Goal: Task Accomplishment & Management: Manage account settings

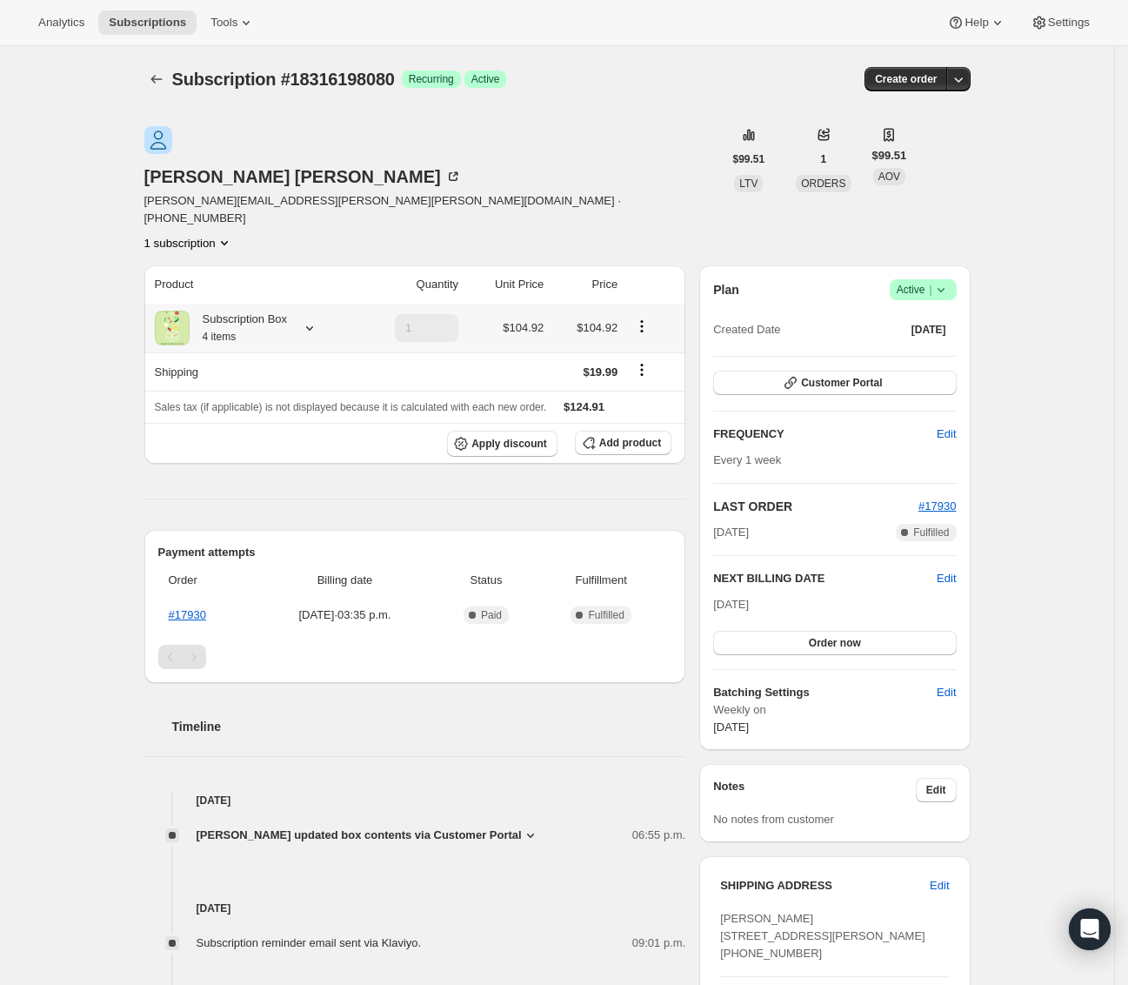
click at [645, 317] on icon "Product actions" at bounding box center [641, 325] width 17 height 17
click at [591, 447] on div "Product Quantity Unit Price Price Subscription Box 4 items 1 $104.92 $104.92 Sh…" at bounding box center [415, 838] width 542 height 1146
click at [645, 436] on span "Add product" at bounding box center [630, 443] width 62 height 14
click at [650, 423] on th "Apply discount Add product" at bounding box center [415, 443] width 542 height 41
click at [652, 436] on span "Add product" at bounding box center [630, 443] width 62 height 14
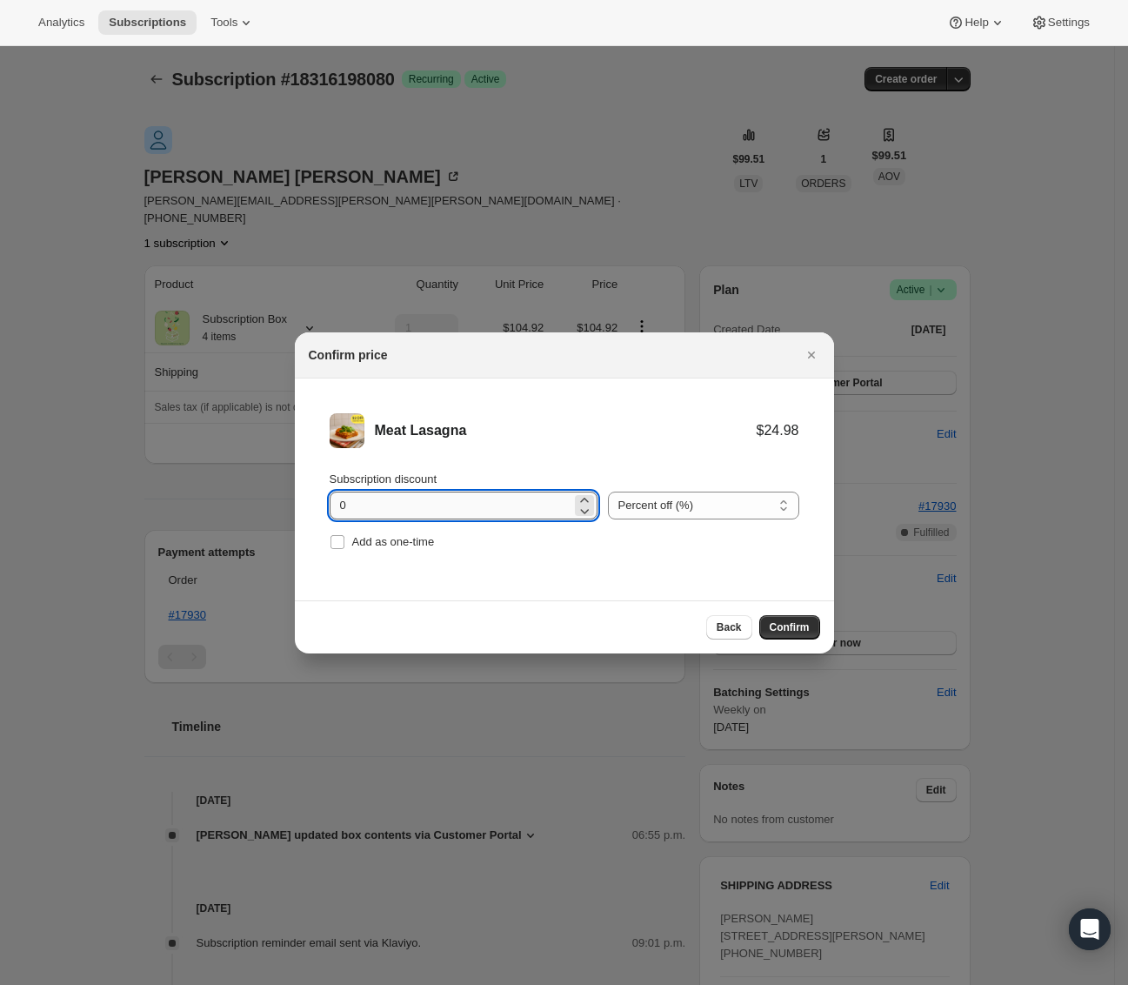
click at [504, 517] on input "0" at bounding box center [451, 505] width 242 height 28
type input "4"
type input "100"
click at [400, 555] on li "Meat Lasagna $24.98 $0.00 Subscription discount 100 Percent off (%) Amount off …" at bounding box center [564, 483] width 539 height 211
click at [401, 547] on span "Add as one-time" at bounding box center [393, 541] width 83 height 13
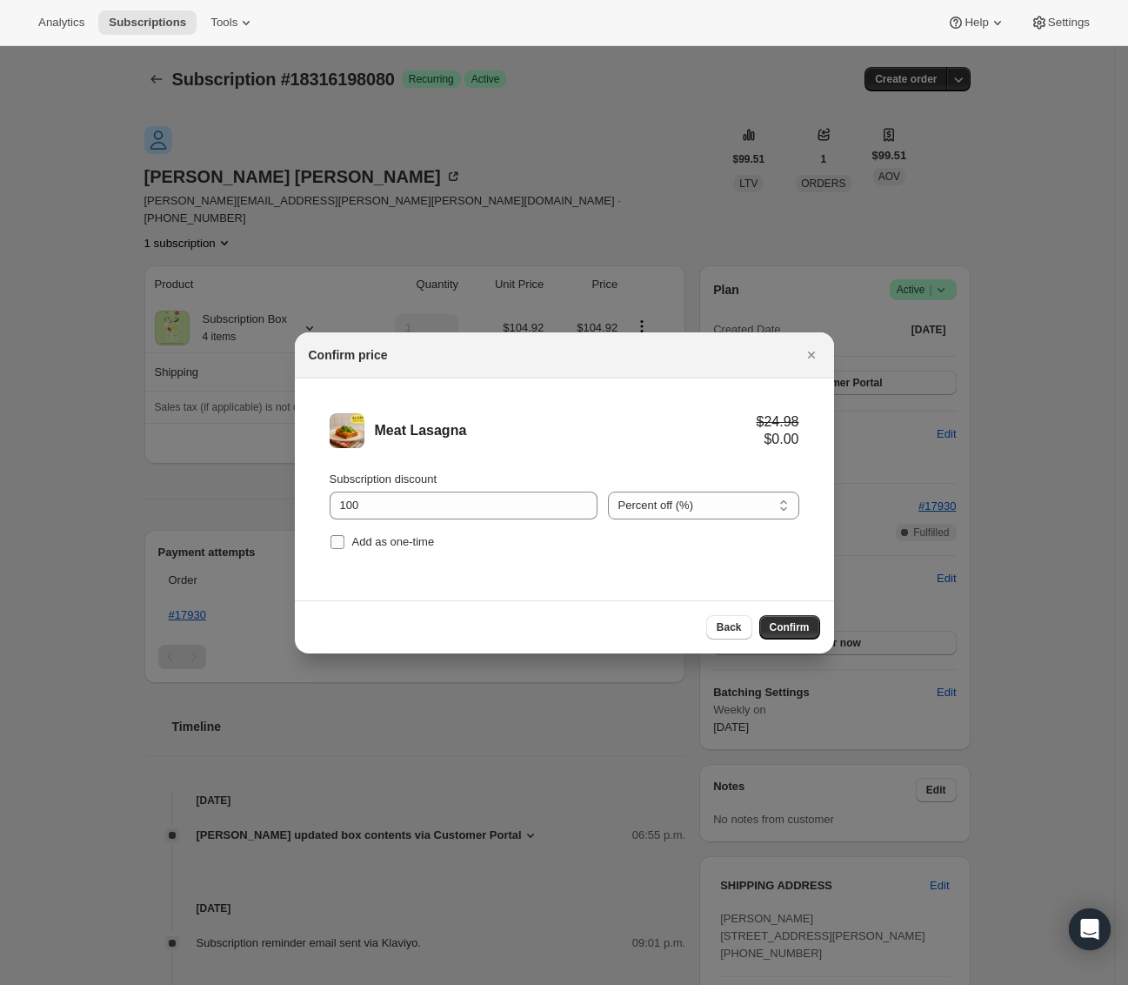
click at [344, 547] on input "Add as one-time" at bounding box center [338, 542] width 14 height 14
checkbox input "true"
click at [591, 560] on li "Meat Lasagna $24.98 $0.00 Subscription discount 100 Percent off (%) Amount off …" at bounding box center [564, 483] width 539 height 211
click at [811, 624] on button "Confirm" at bounding box center [789, 627] width 61 height 24
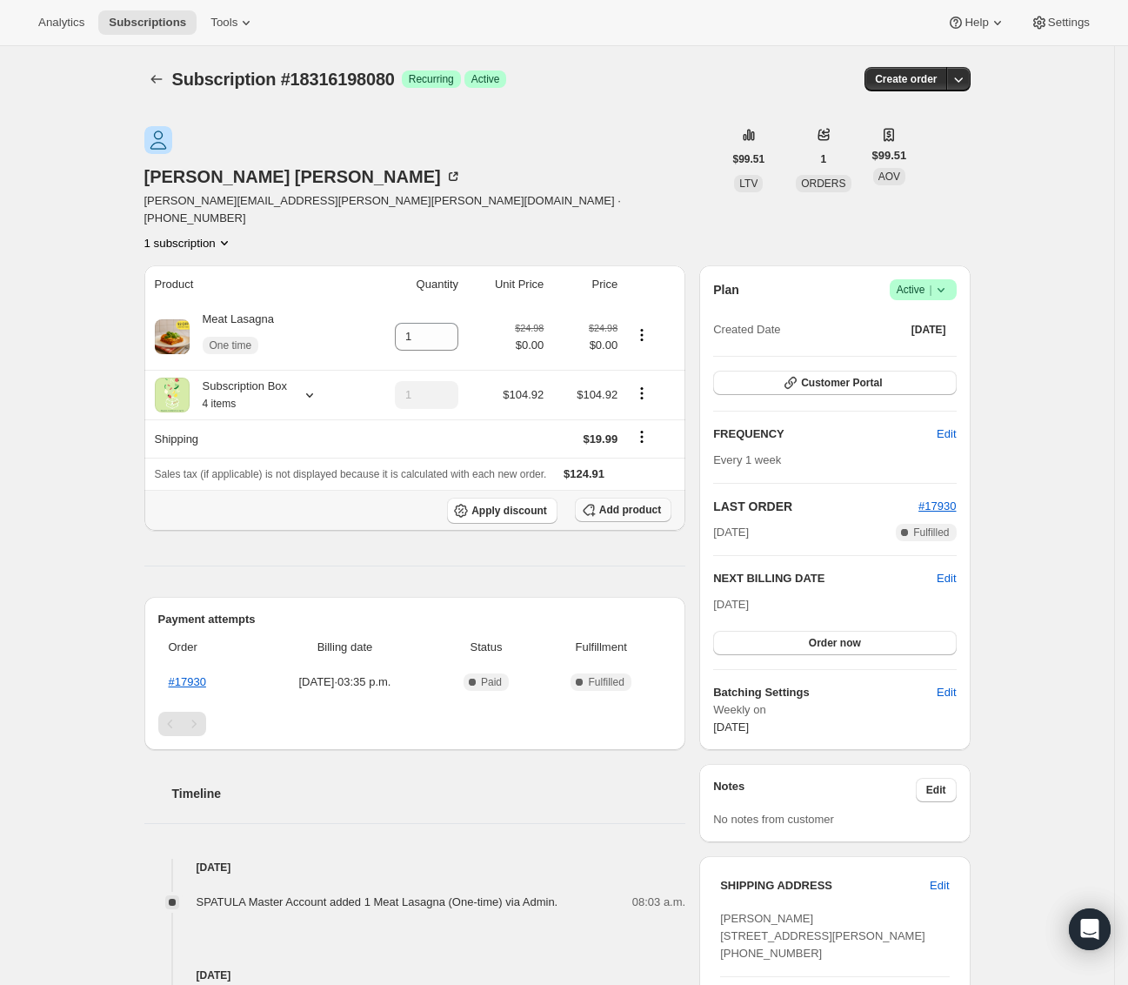
click at [643, 503] on span "Add product" at bounding box center [630, 510] width 62 height 14
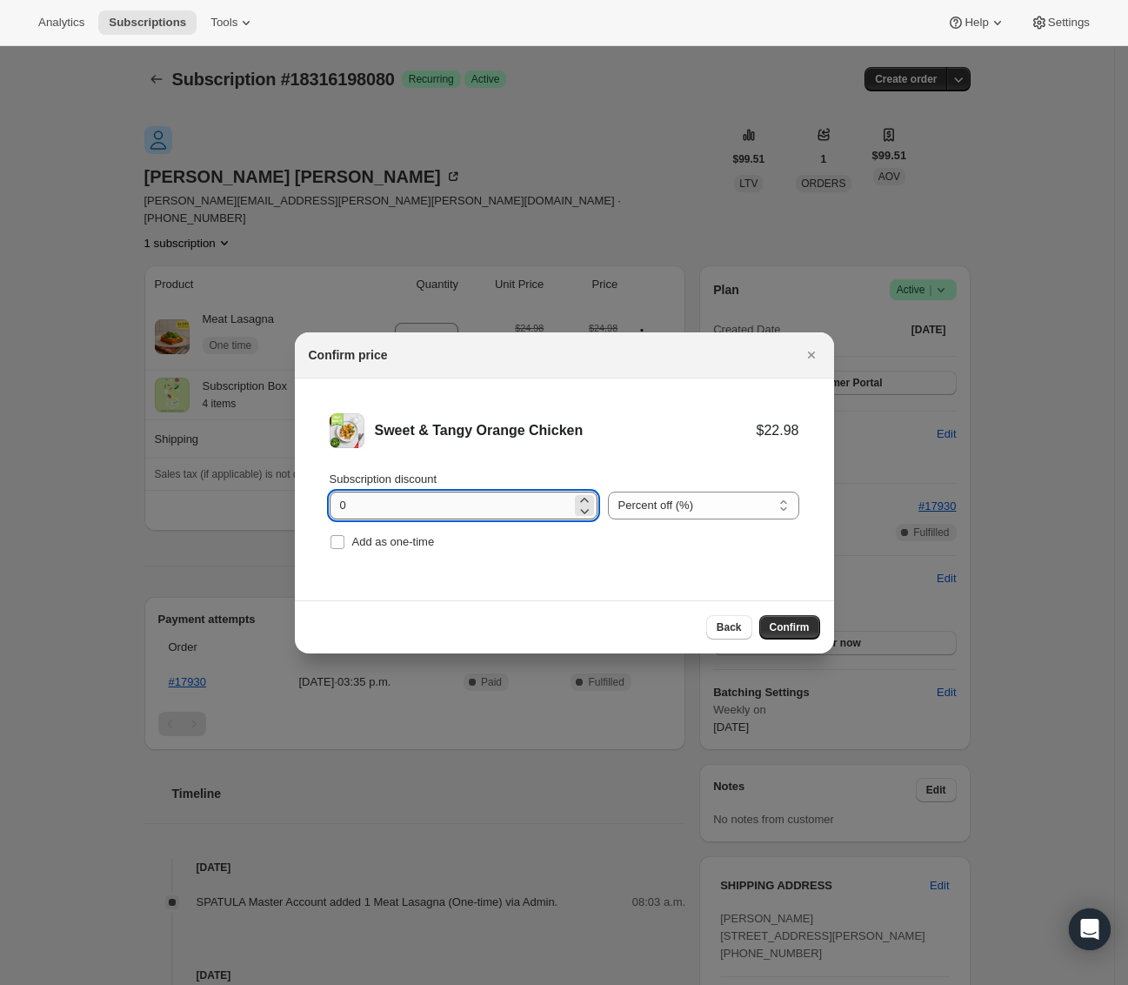
click at [405, 498] on input "0" at bounding box center [451, 505] width 242 height 28
type input "100"
click at [350, 544] on label "Add as one-time" at bounding box center [382, 542] width 105 height 24
click at [344, 544] on input "Add as one-time" at bounding box center [338, 542] width 14 height 14
checkbox input "true"
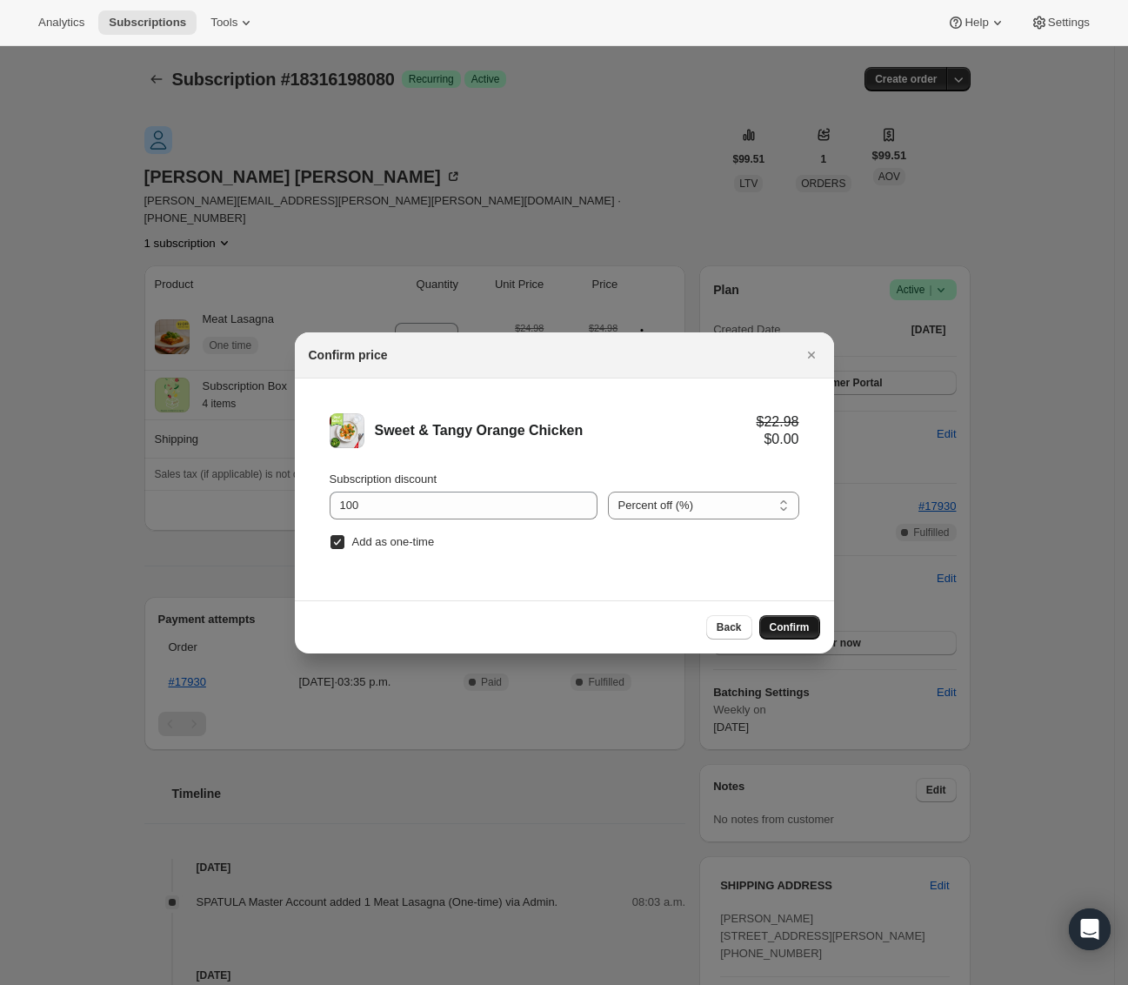
click at [795, 632] on span "Confirm" at bounding box center [790, 627] width 40 height 14
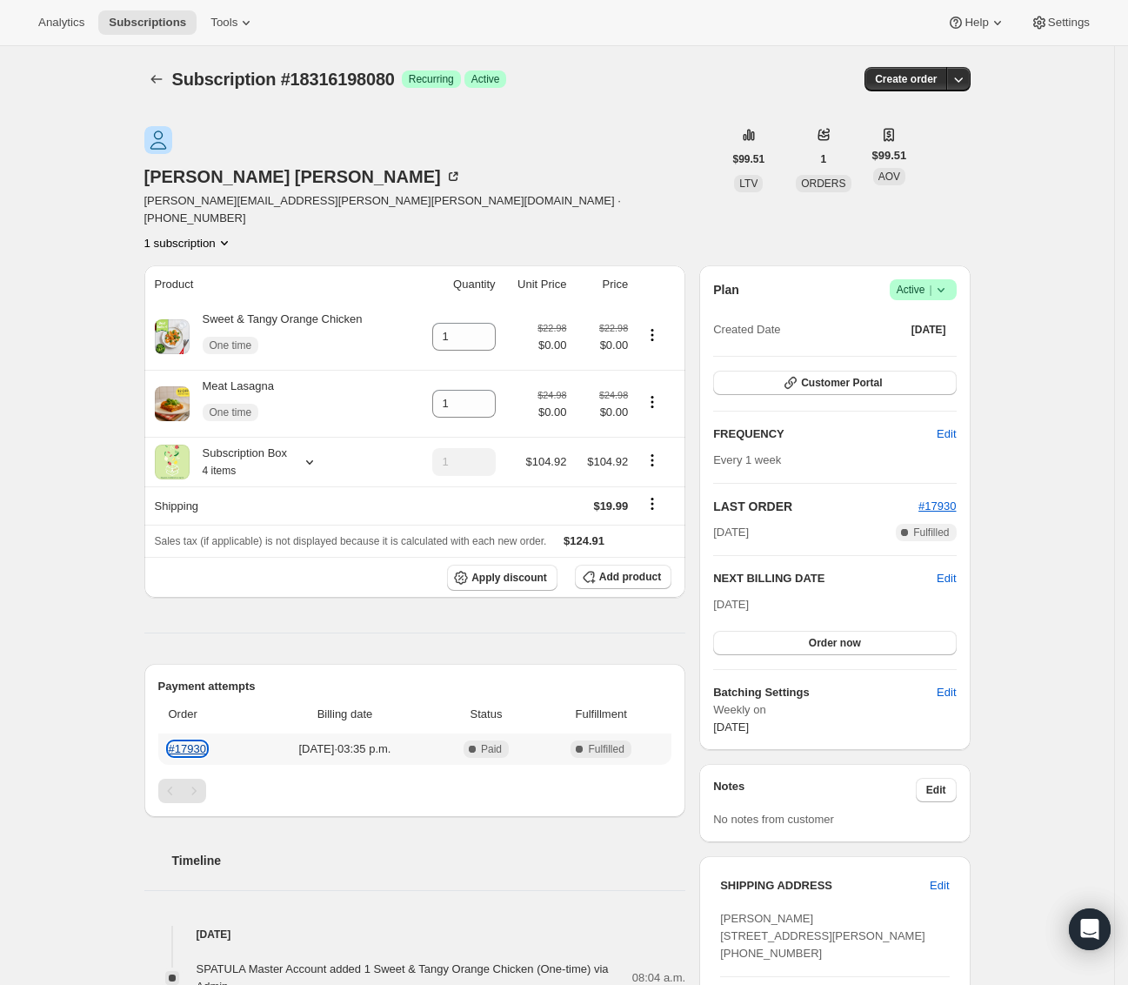
click at [200, 742] on link "#17930" at bounding box center [187, 748] width 37 height 13
